Goal: Navigation & Orientation: Find specific page/section

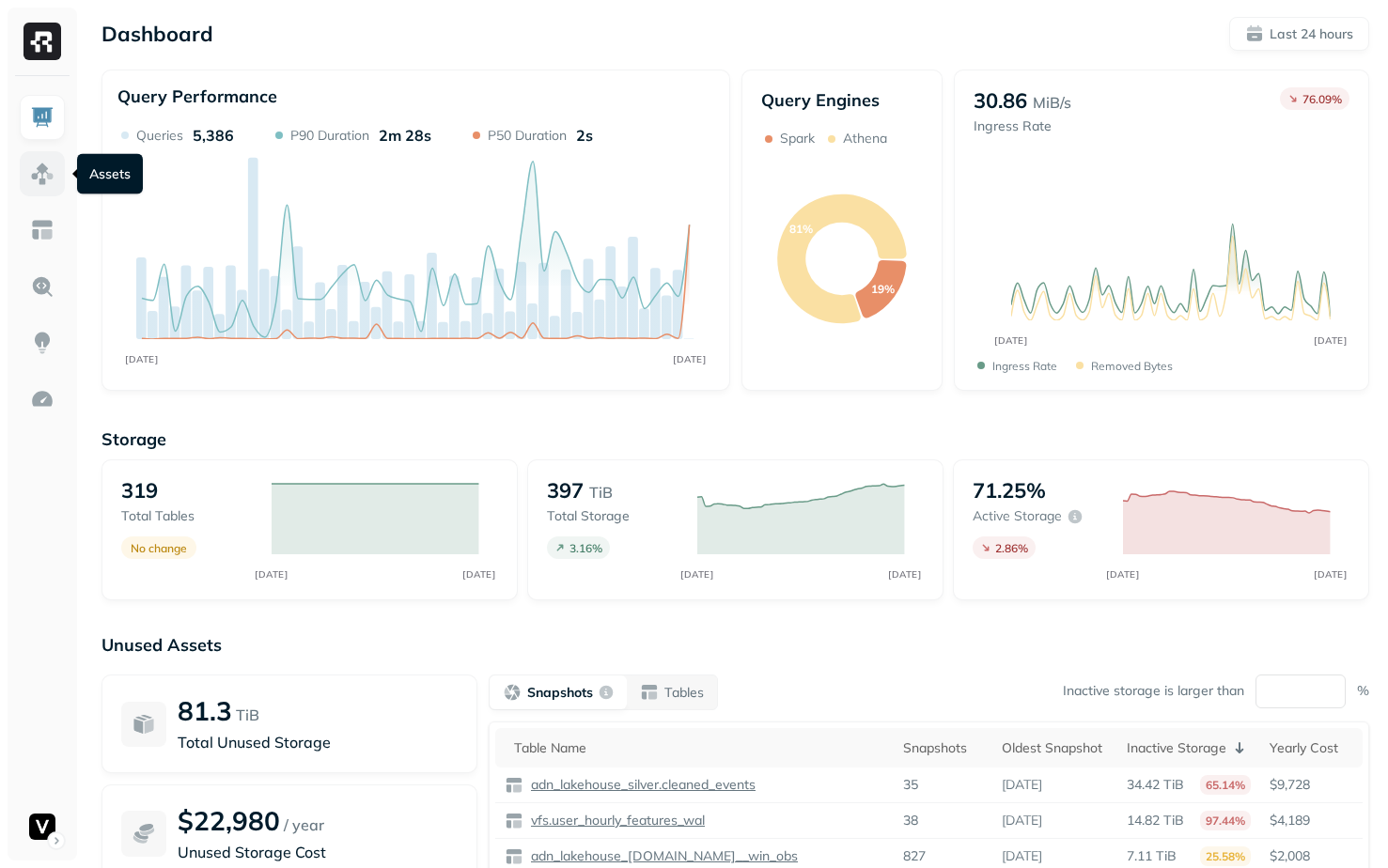
click at [27, 176] on link at bounding box center [42, 173] width 45 height 45
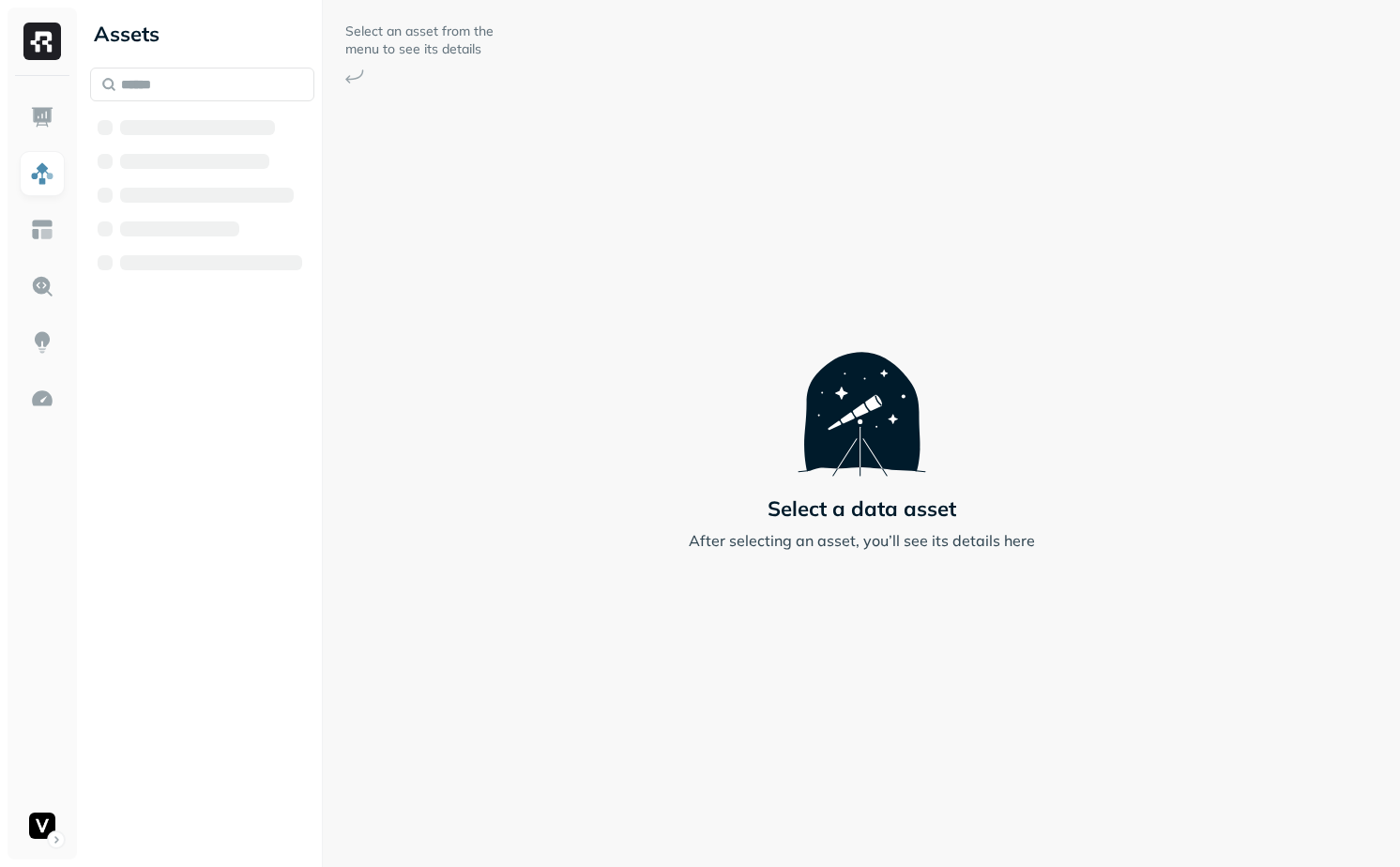
click at [205, 134] on div at bounding box center [198, 128] width 154 height 15
click at [193, 134] on span "AWS Glue" at bounding box center [174, 128] width 72 height 19
click at [194, 155] on span "adn_lakehouse_bronze" at bounding box center [235, 163] width 157 height 19
click at [195, 162] on span "adn_lakehouse_bronze" at bounding box center [235, 163] width 157 height 19
click at [198, 198] on span "adn_lakehouse_gold" at bounding box center [229, 201] width 143 height 19
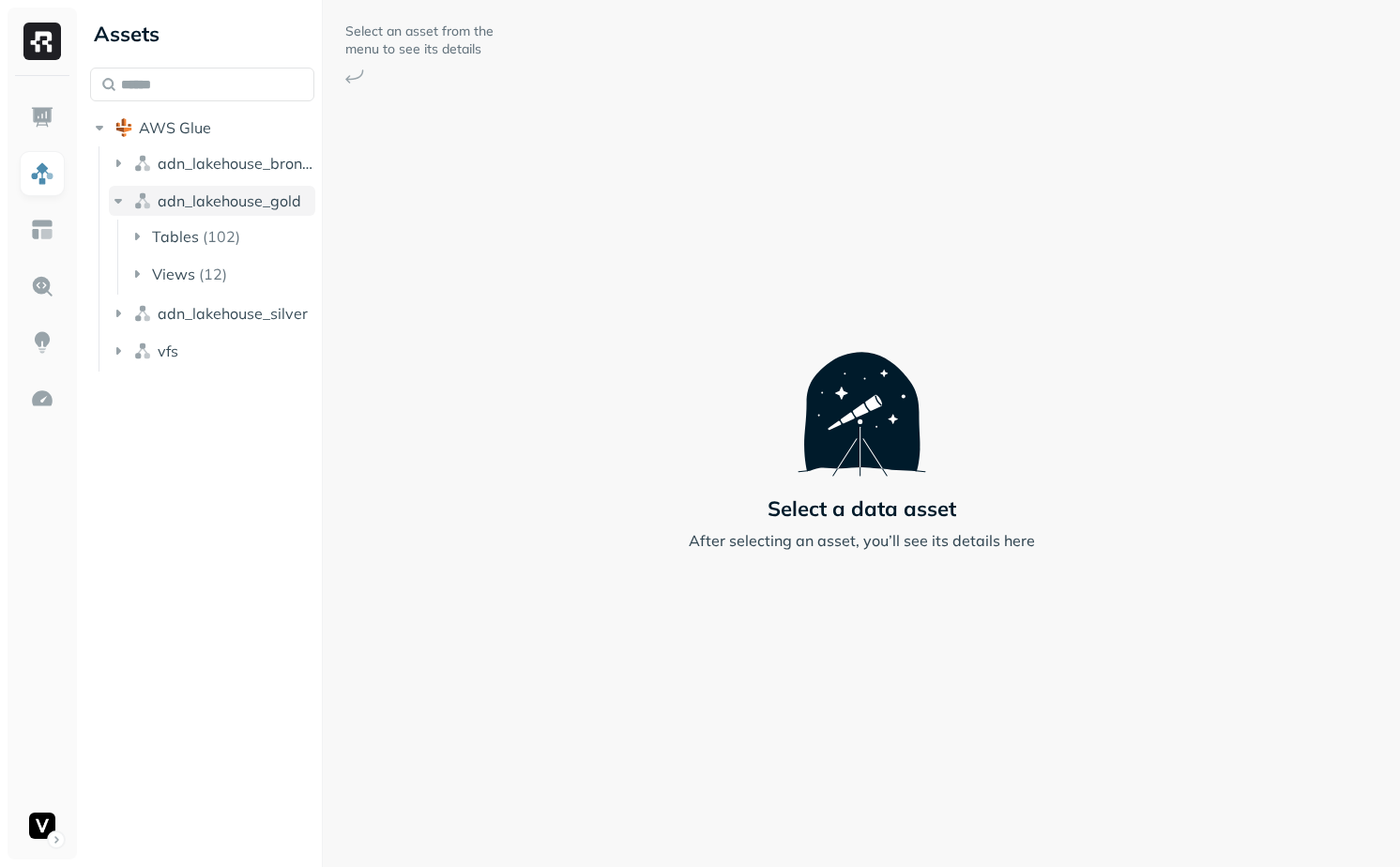
click at [199, 201] on span "adn_lakehouse_gold" at bounding box center [229, 201] width 143 height 19
click at [199, 236] on span "adn_lakehouse_silver" at bounding box center [232, 238] width 150 height 19
click at [239, 289] on li "Tables ( 107 )" at bounding box center [222, 276] width 188 height 34
click at [240, 284] on button "Tables ( 107 )" at bounding box center [222, 274] width 188 height 30
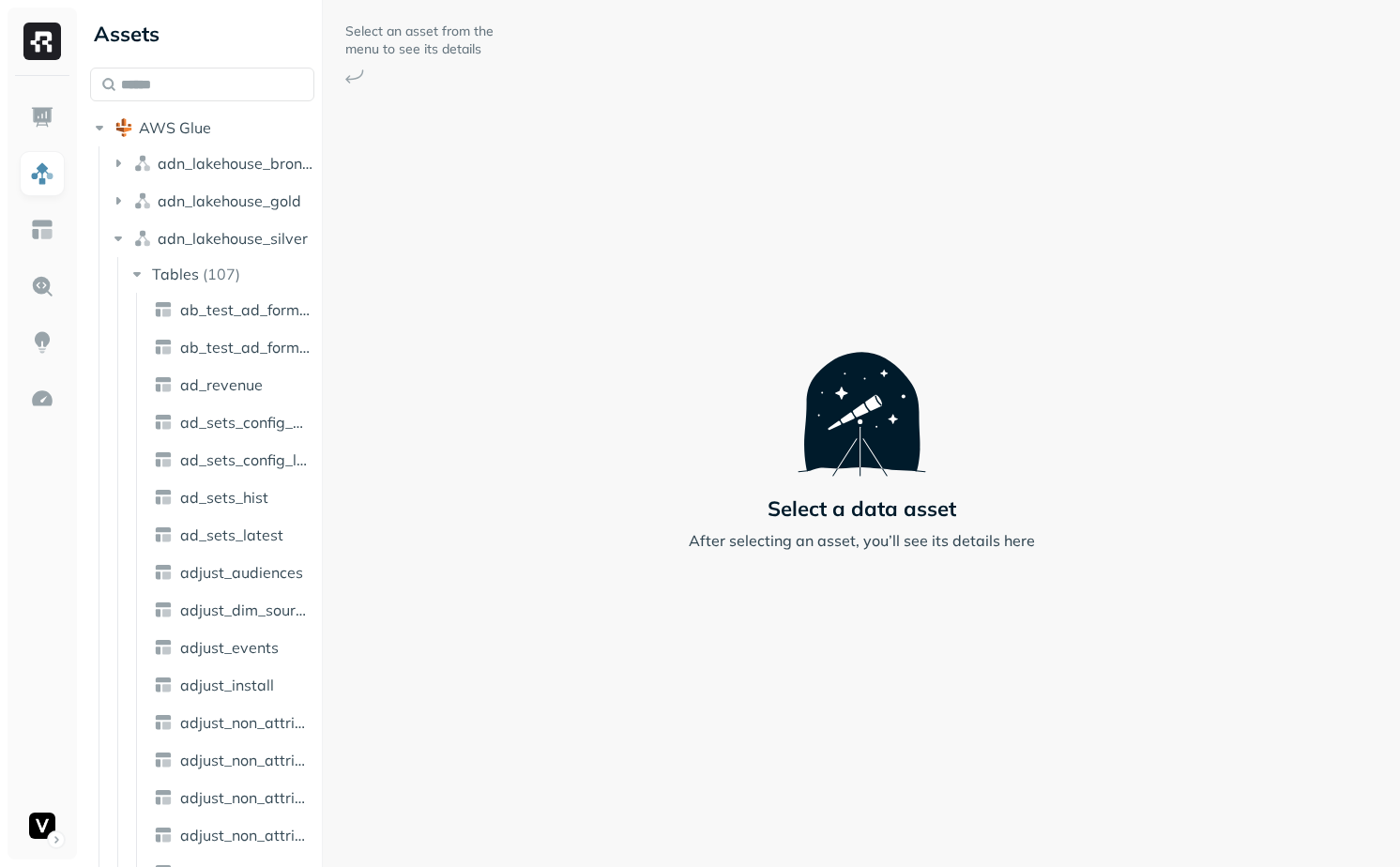
click at [249, 243] on span "adn_lakehouse_silver" at bounding box center [232, 238] width 150 height 19
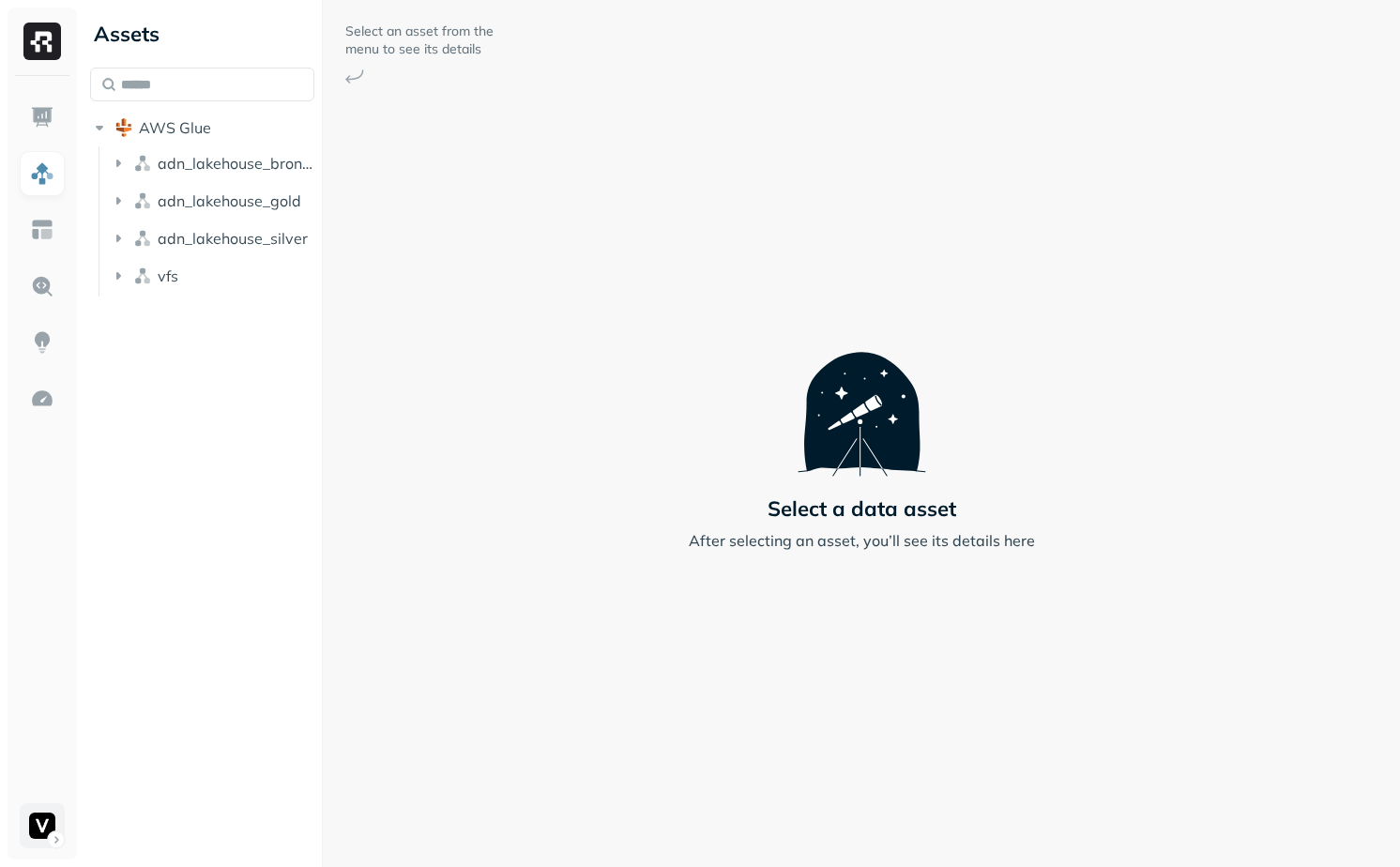
click at [51, 846] on html "Assets AWS Glue adn_lakehouse_bronze adn_lakehouse_gold adn_lakehouse_silver vf…" at bounding box center [700, 433] width 1400 height 867
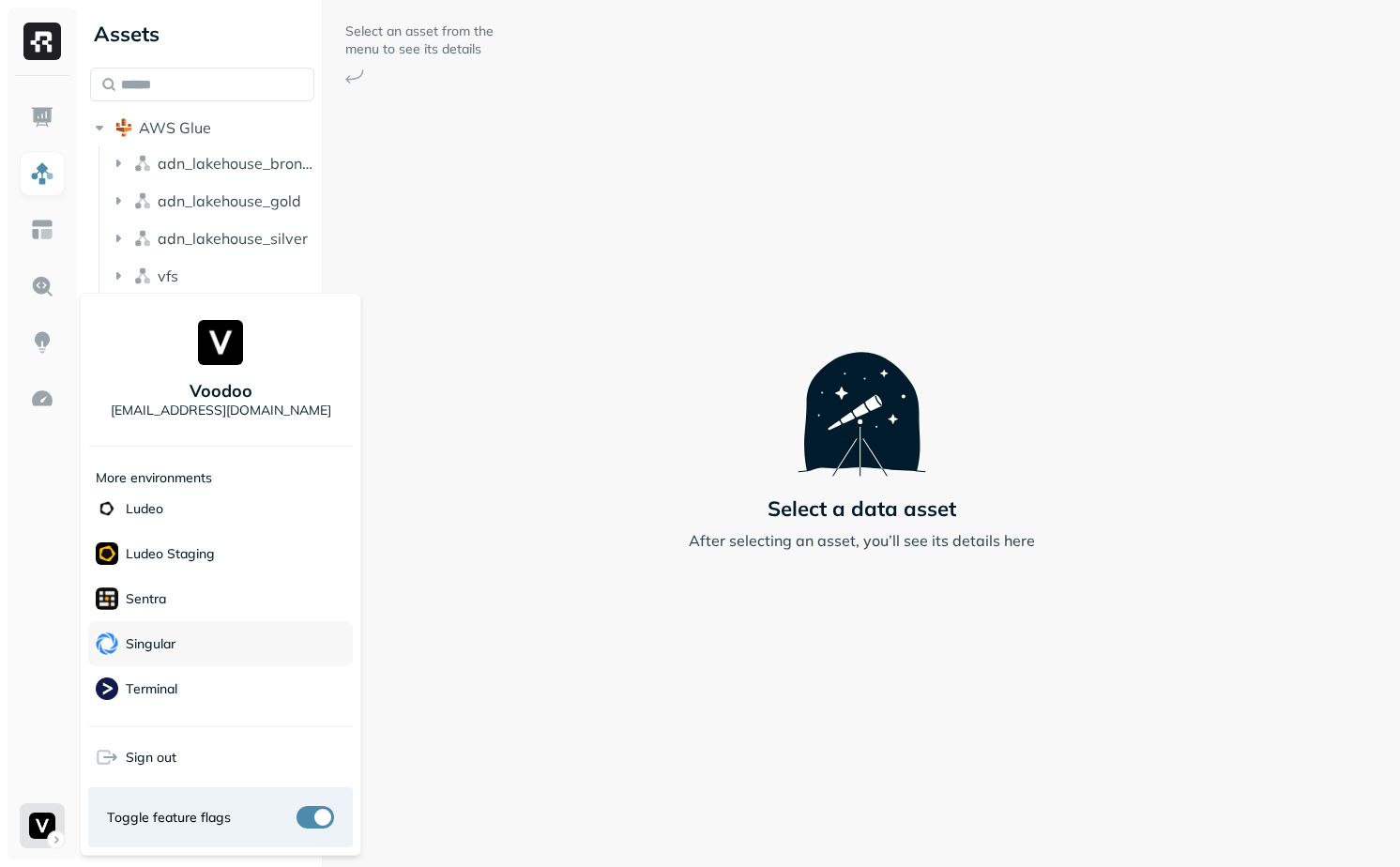
scroll to position [361, 0]
click at [205, 688] on div "Unity" at bounding box center [220, 696] width 265 height 46
click at [589, 673] on html "Assets AWS Glue adn_lakehouse_bronze adn_lakehouse_gold adn_lakehouse_silver vf…" at bounding box center [700, 433] width 1400 height 867
